Goal: Task Accomplishment & Management: Manage account settings

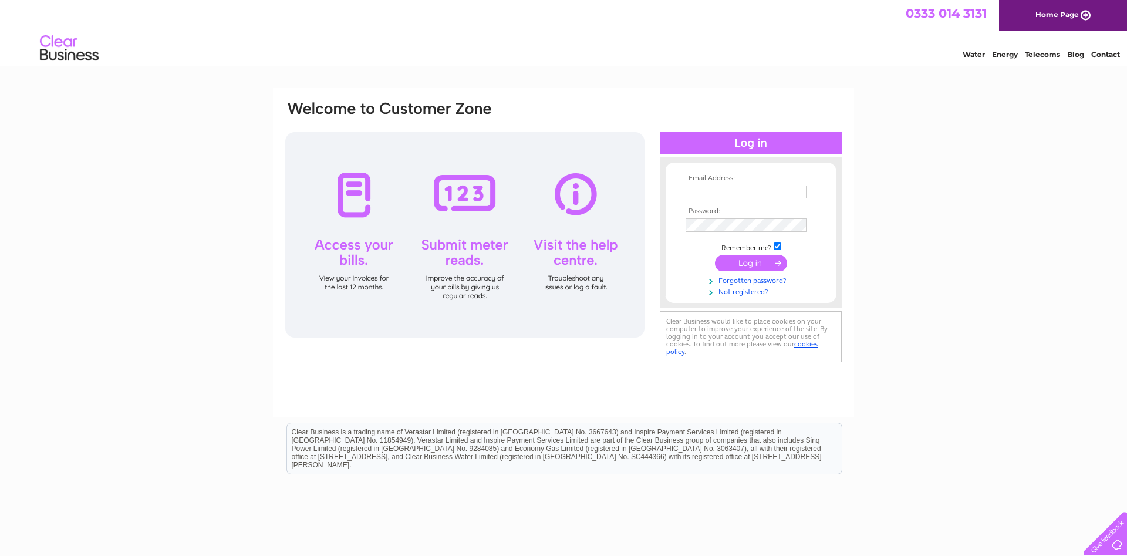
click at [711, 194] on input "text" at bounding box center [745, 191] width 121 height 13
type input "stickfactory@hotmail.co.uk"
click at [715, 256] on input "submit" at bounding box center [751, 264] width 72 height 16
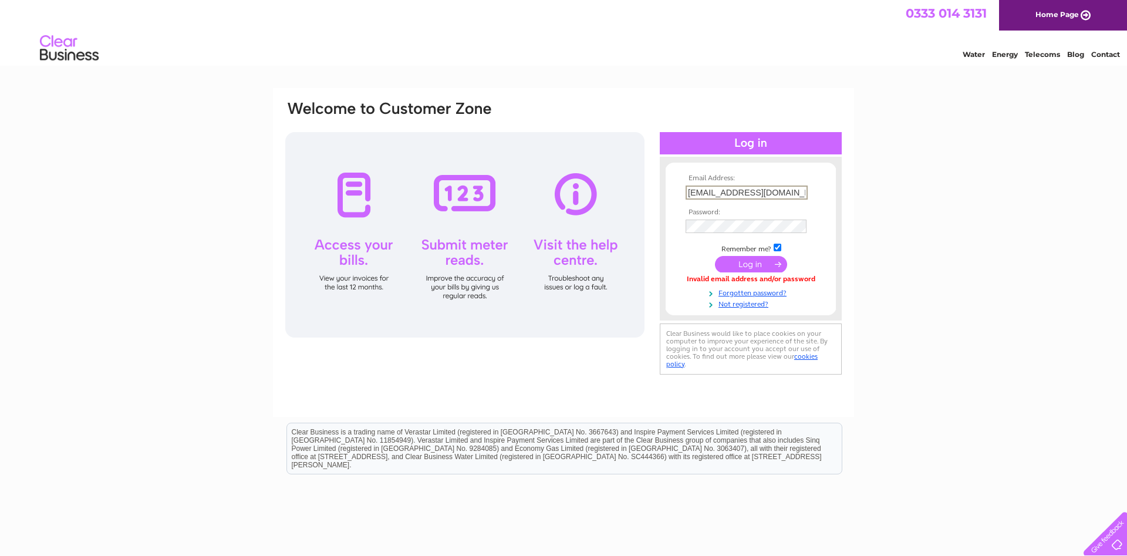
click at [742, 192] on input "stickfactory@hotmail.co.uk" at bounding box center [746, 192] width 122 height 14
click at [742, 192] on input "[EMAIL_ADDRESS][DOMAIN_NAME]" at bounding box center [746, 192] width 122 height 14
click at [725, 190] on input "text" at bounding box center [746, 192] width 122 height 14
type input "[EMAIL_ADDRESS][DOMAIN_NAME]"
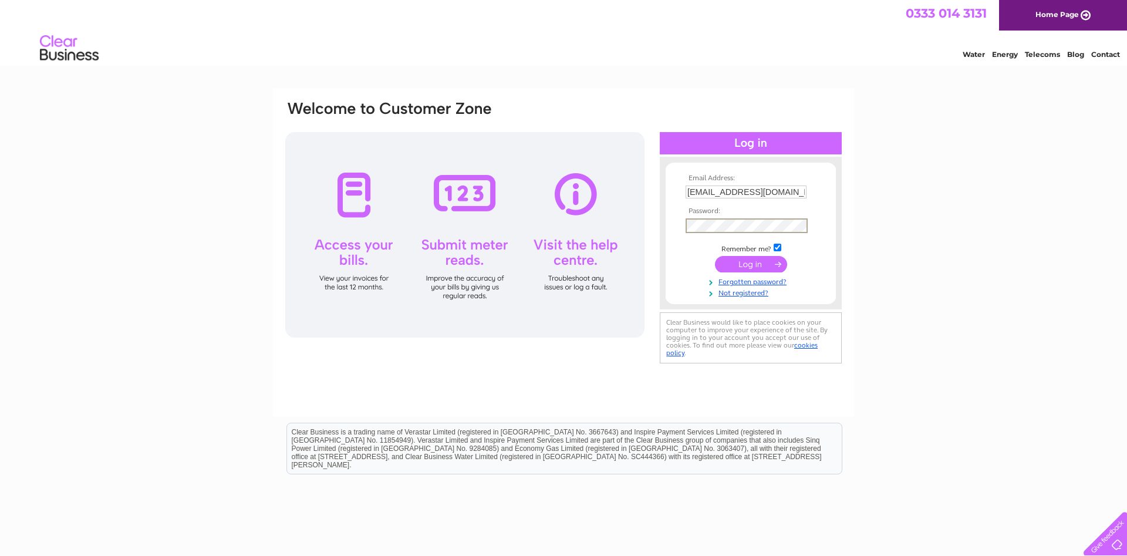
click at [715, 256] on input "submit" at bounding box center [751, 264] width 72 height 16
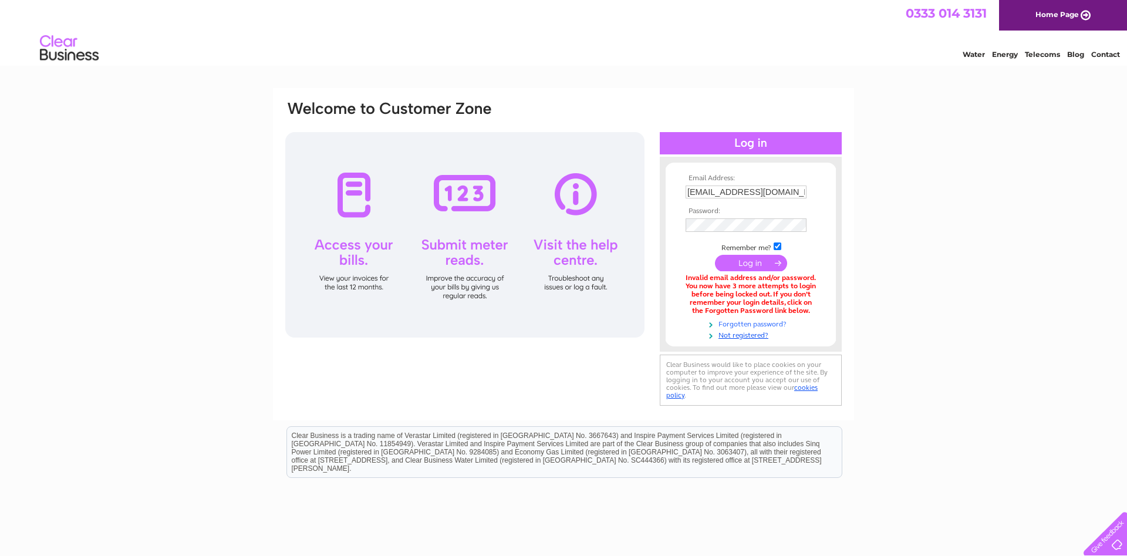
click at [748, 325] on link "Forgotten password?" at bounding box center [751, 322] width 133 height 11
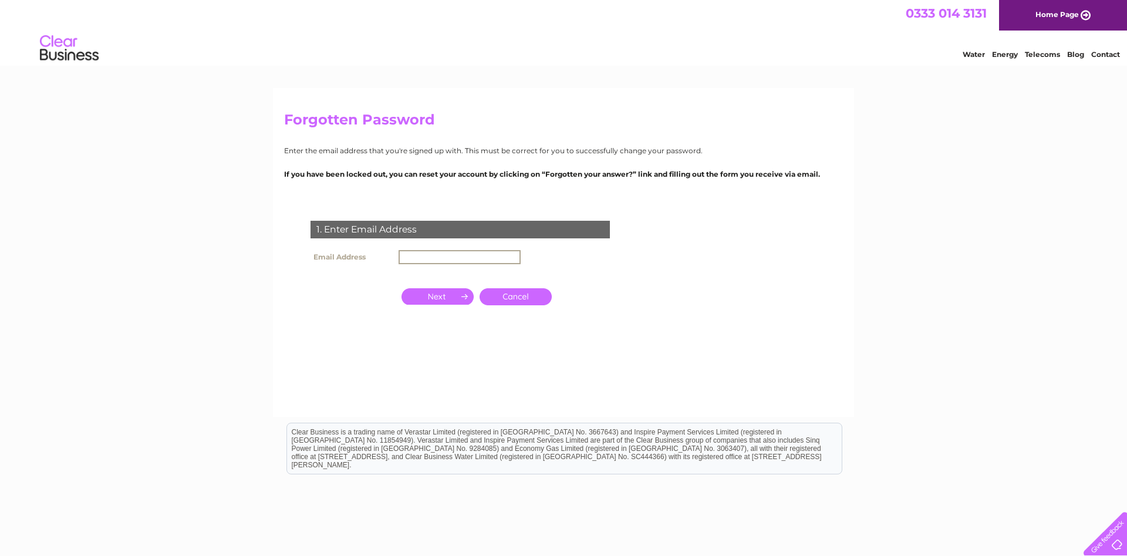
click at [415, 251] on input "text" at bounding box center [459, 257] width 122 height 14
type input "stickfactory@hotmail.co.uk"
click at [435, 297] on input "button" at bounding box center [437, 295] width 72 height 16
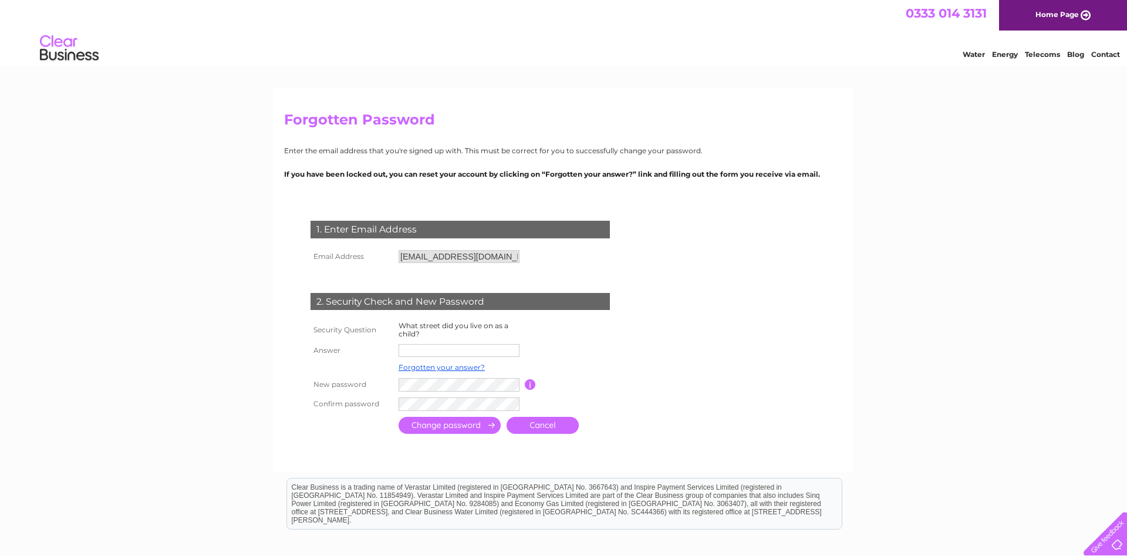
click at [413, 352] on input "text" at bounding box center [458, 350] width 121 height 13
type input "Northey Avenue"
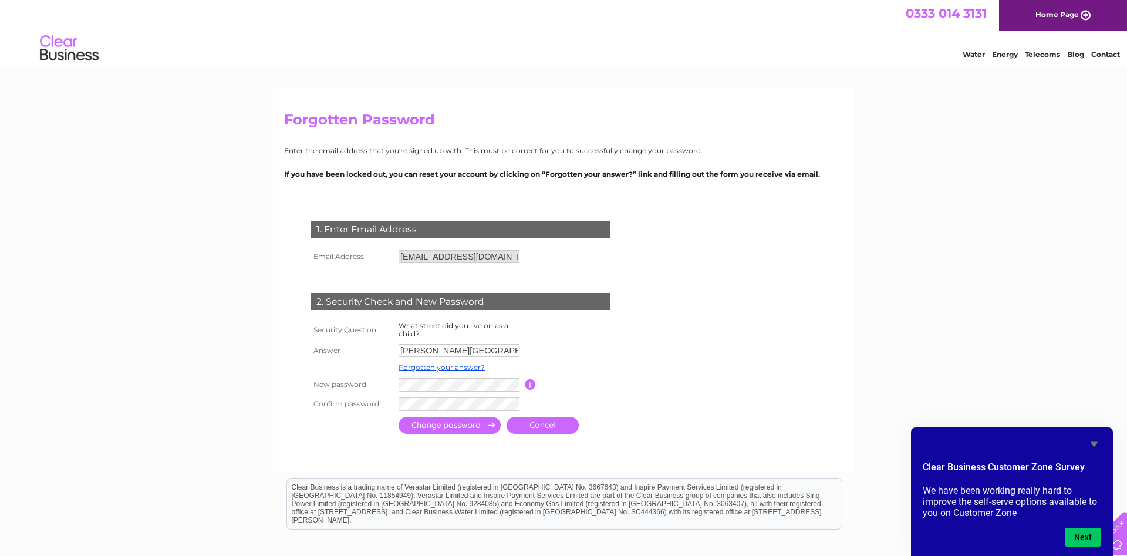
click at [423, 423] on input "submit" at bounding box center [449, 425] width 102 height 17
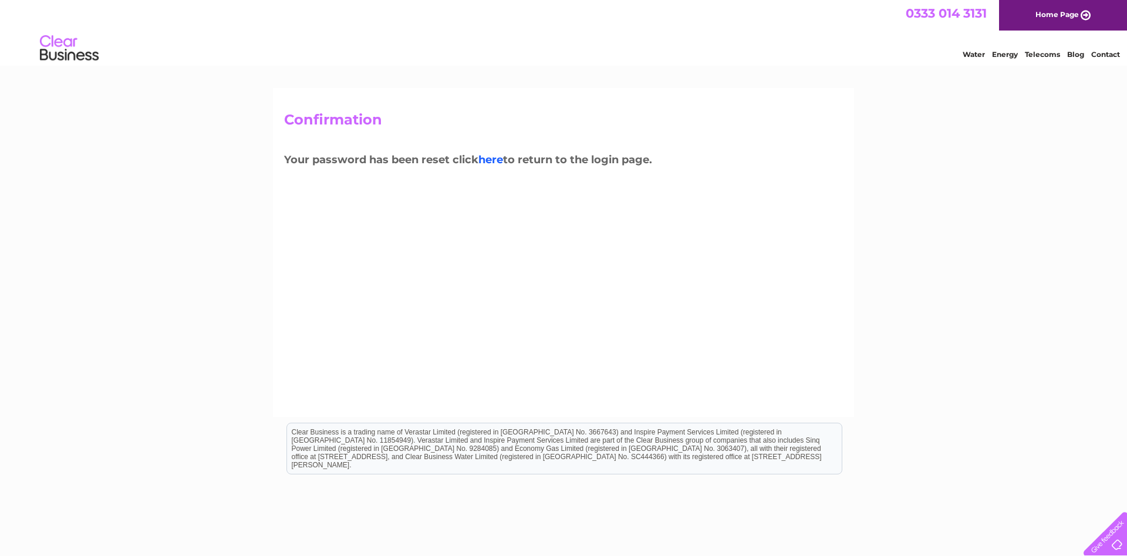
click at [1025, 59] on link "here" at bounding box center [1042, 53] width 35 height 12
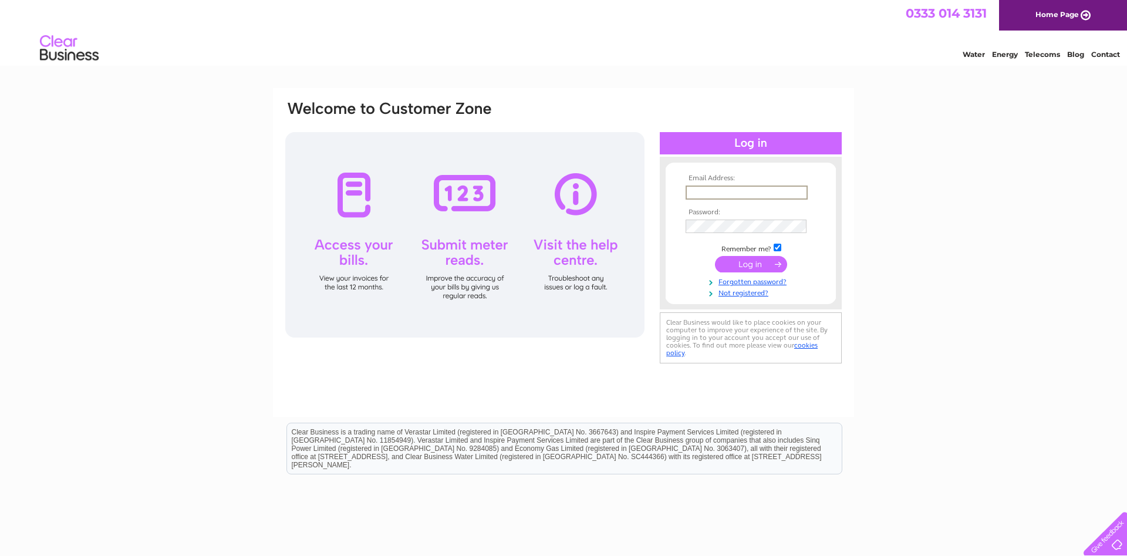
click at [698, 189] on input "text" at bounding box center [746, 192] width 122 height 14
type input "[EMAIL_ADDRESS][DOMAIN_NAME]"
click at [715, 256] on input "submit" at bounding box center [751, 264] width 72 height 16
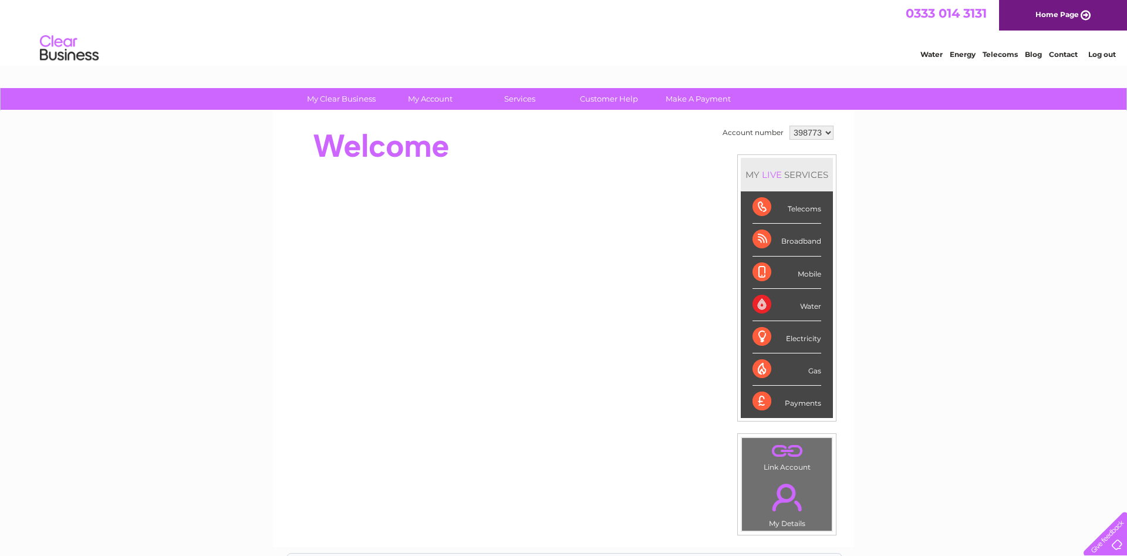
select select "923046"
click option "923046" at bounding box center [0, 0] width 0 height 0
click at [763, 305] on div "Water" at bounding box center [786, 305] width 69 height 32
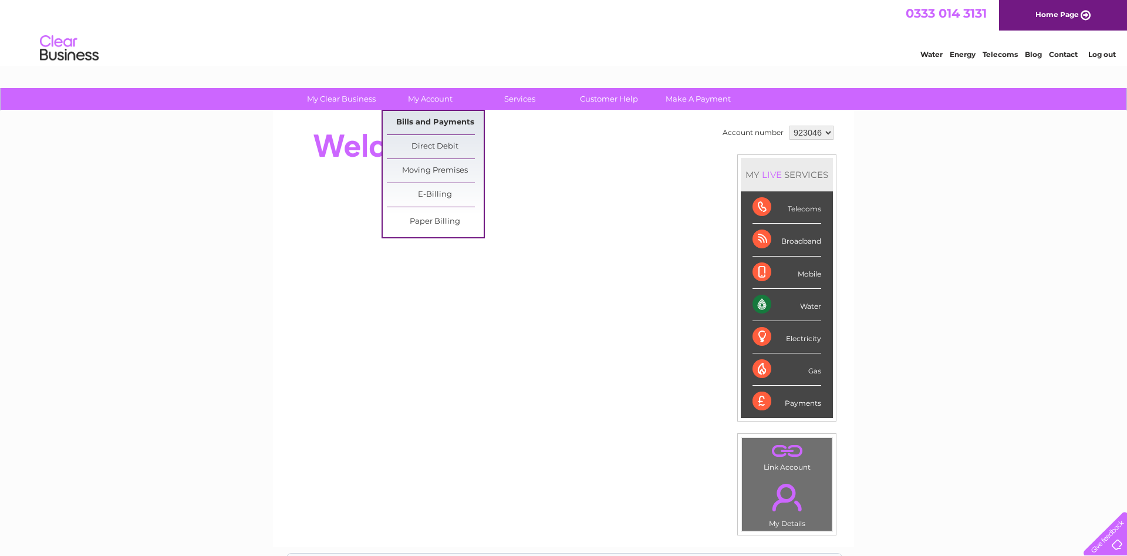
click at [430, 120] on link "Bills and Payments" at bounding box center [435, 122] width 97 height 23
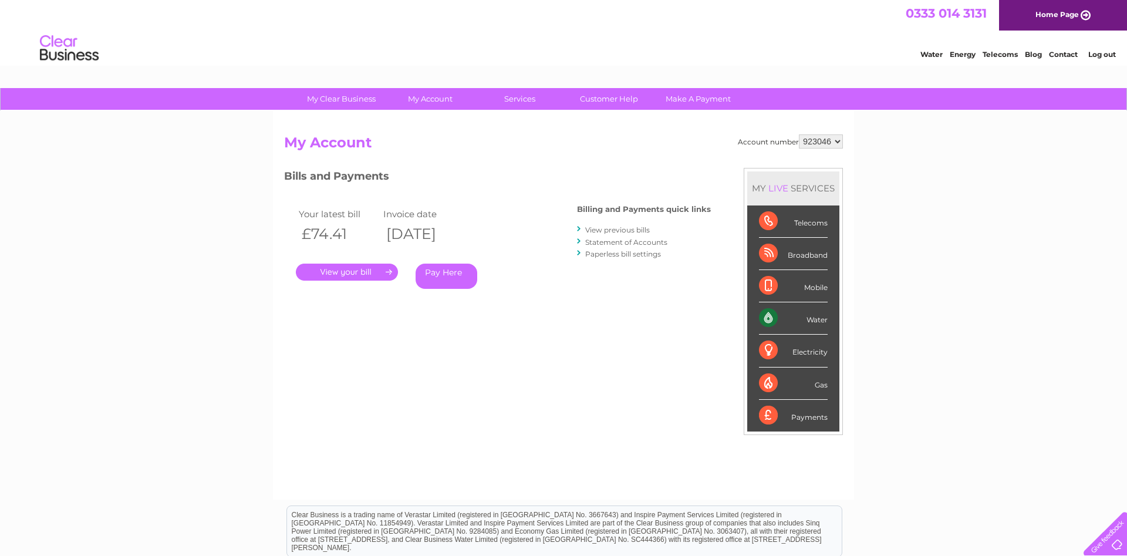
click at [627, 230] on link "View previous bills" at bounding box center [617, 229] width 65 height 9
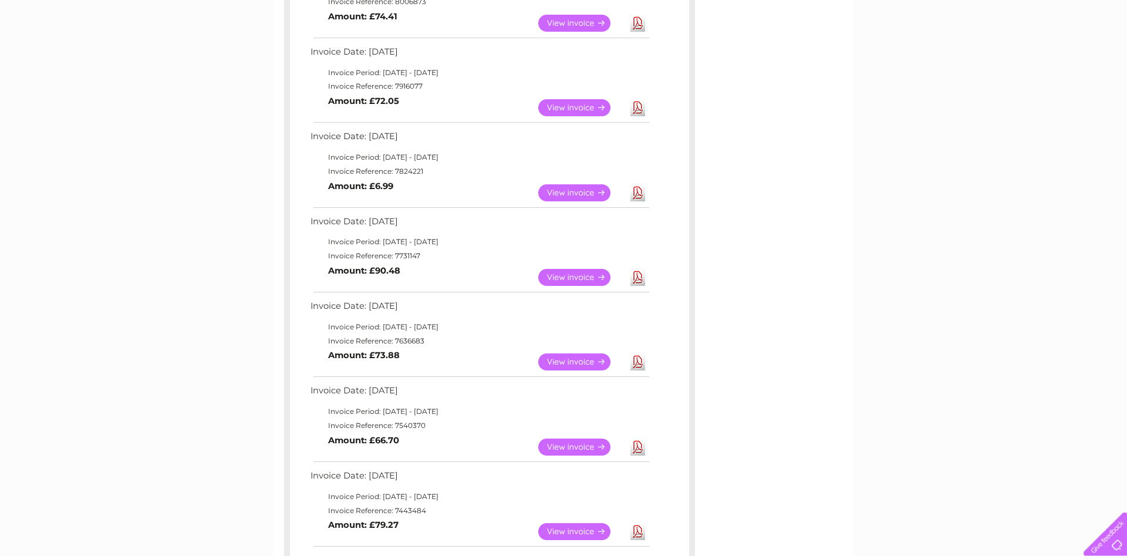
scroll to position [239, 0]
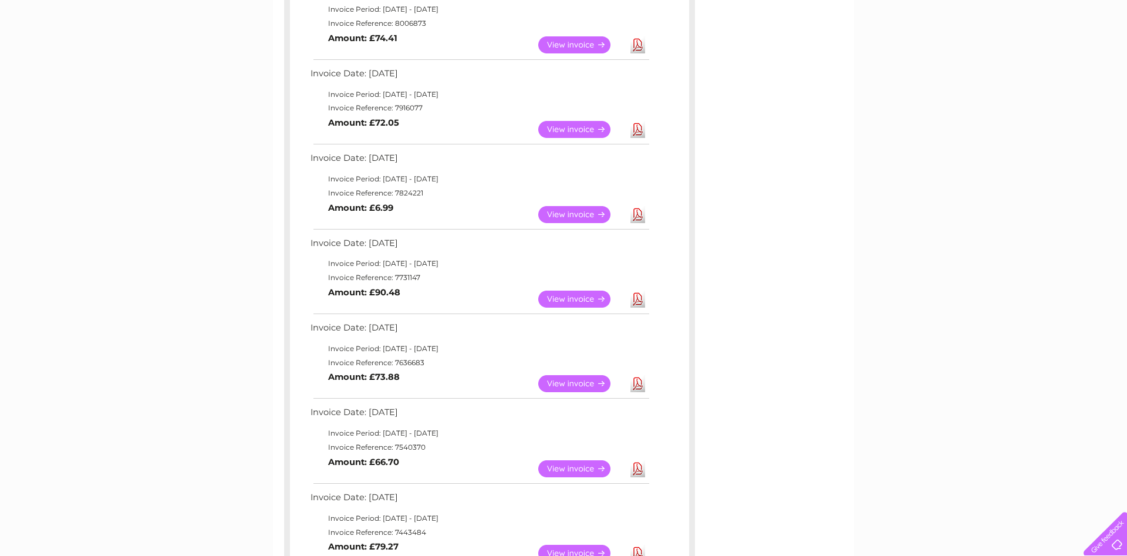
click at [563, 208] on link "View" at bounding box center [581, 214] width 86 height 17
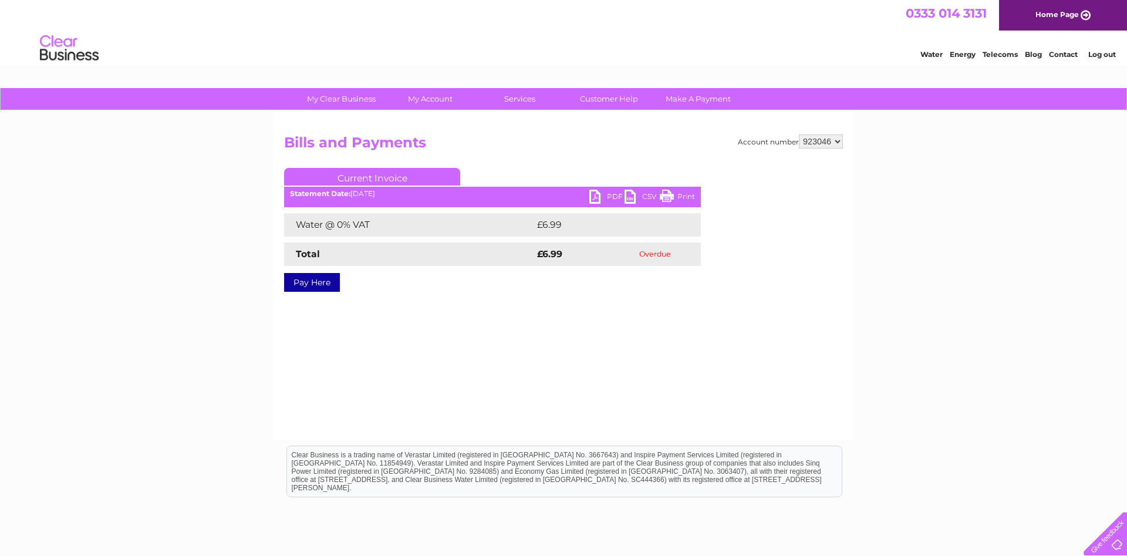
click at [610, 194] on link "PDF" at bounding box center [606, 198] width 35 height 17
